Goal: Find specific page/section: Find specific page/section

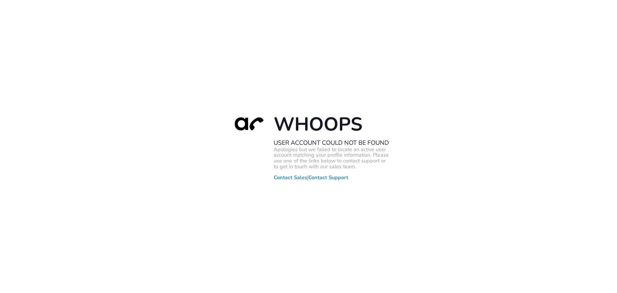
click at [384, 82] on div "Whoops User Account Could Not Be Found Apologies but we failed to locate an act…" at bounding box center [308, 146] width 617 height 293
